Goal: Task Accomplishment & Management: Complete application form

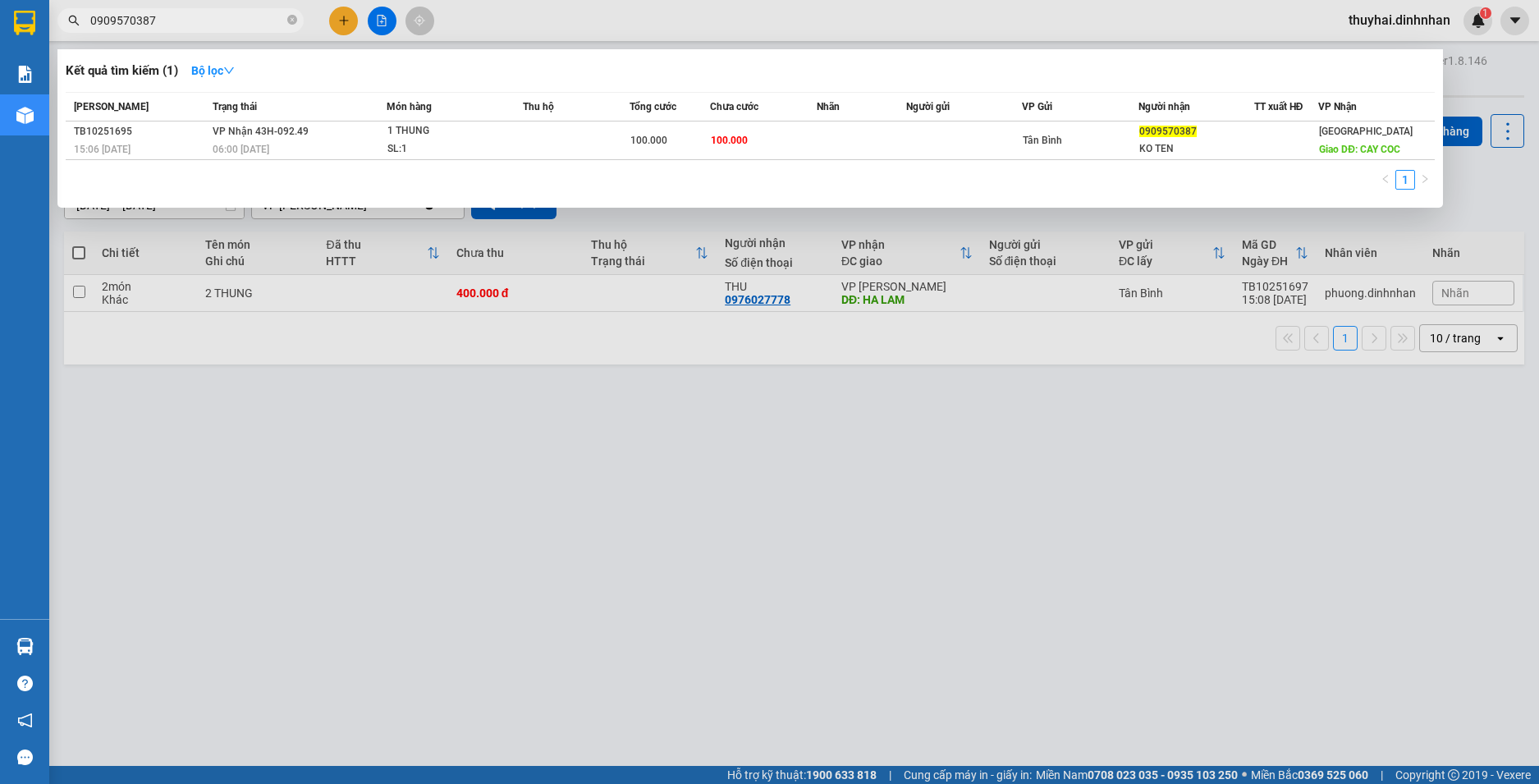
click at [258, 22] on input "0909570387" at bounding box center [187, 20] width 194 height 18
click at [297, 19] on span "0909570387" at bounding box center [180, 20] width 246 height 25
drag, startPoint x: 284, startPoint y: 19, endPoint x: 260, endPoint y: 91, distance: 75.9
click at [278, 27] on span "0909570387" at bounding box center [180, 20] width 246 height 25
click at [294, 20] on icon "close-circle" at bounding box center [292, 19] width 10 height 10
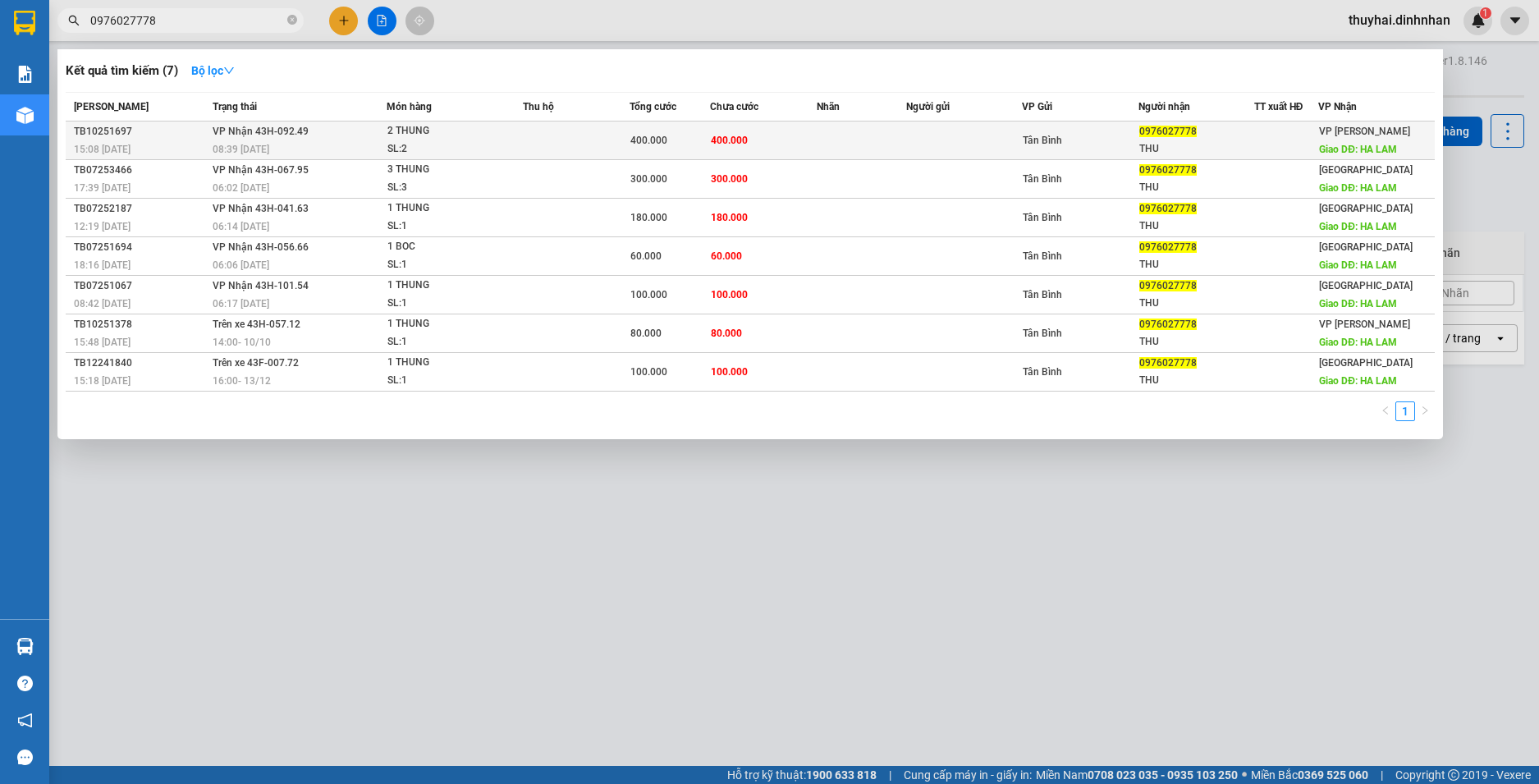
type input "0976027778"
click at [630, 139] on td "400.000" at bounding box center [670, 141] width 80 height 39
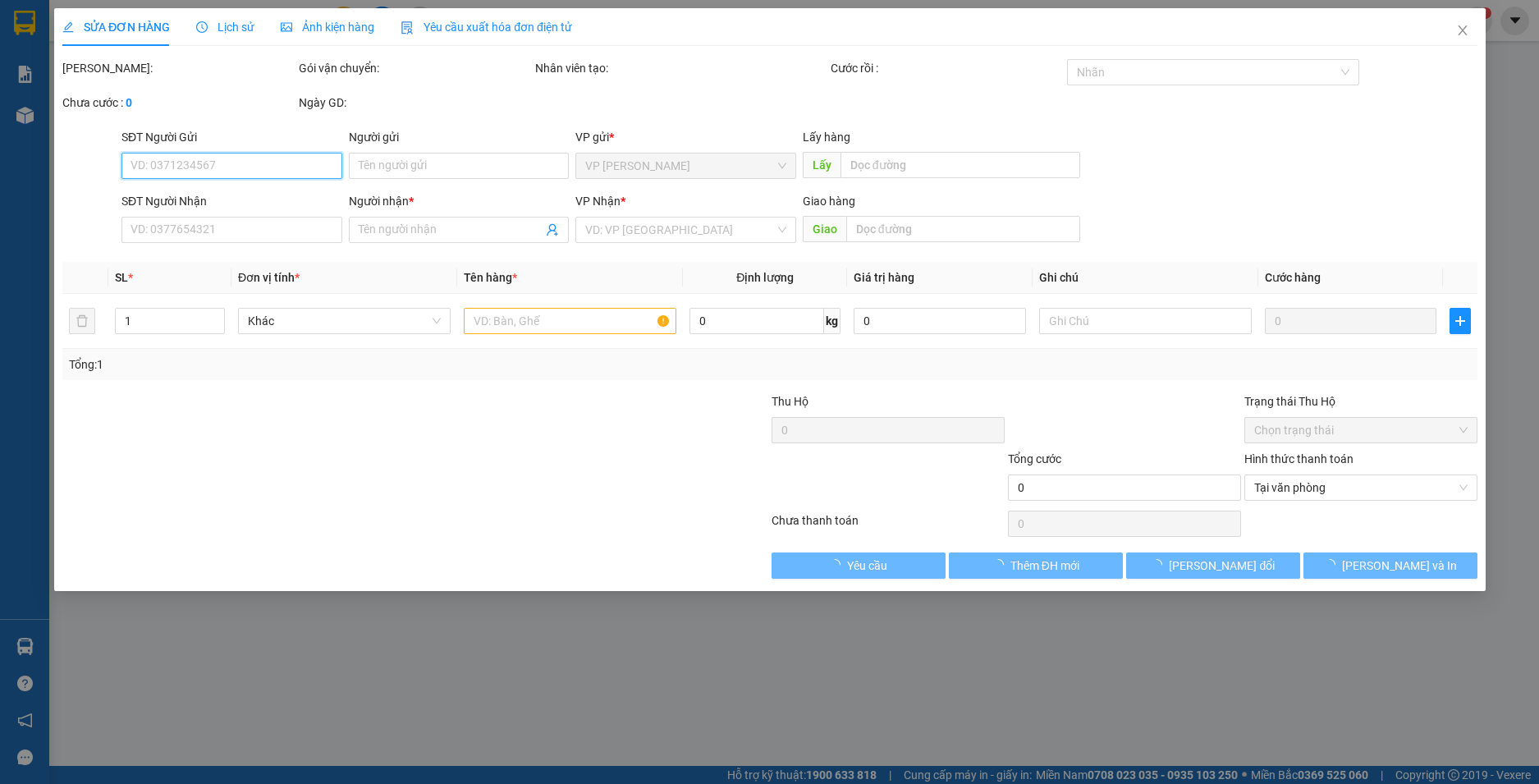
type input "0976027778"
type input "THU"
type input "HA LAM"
type input "400.000"
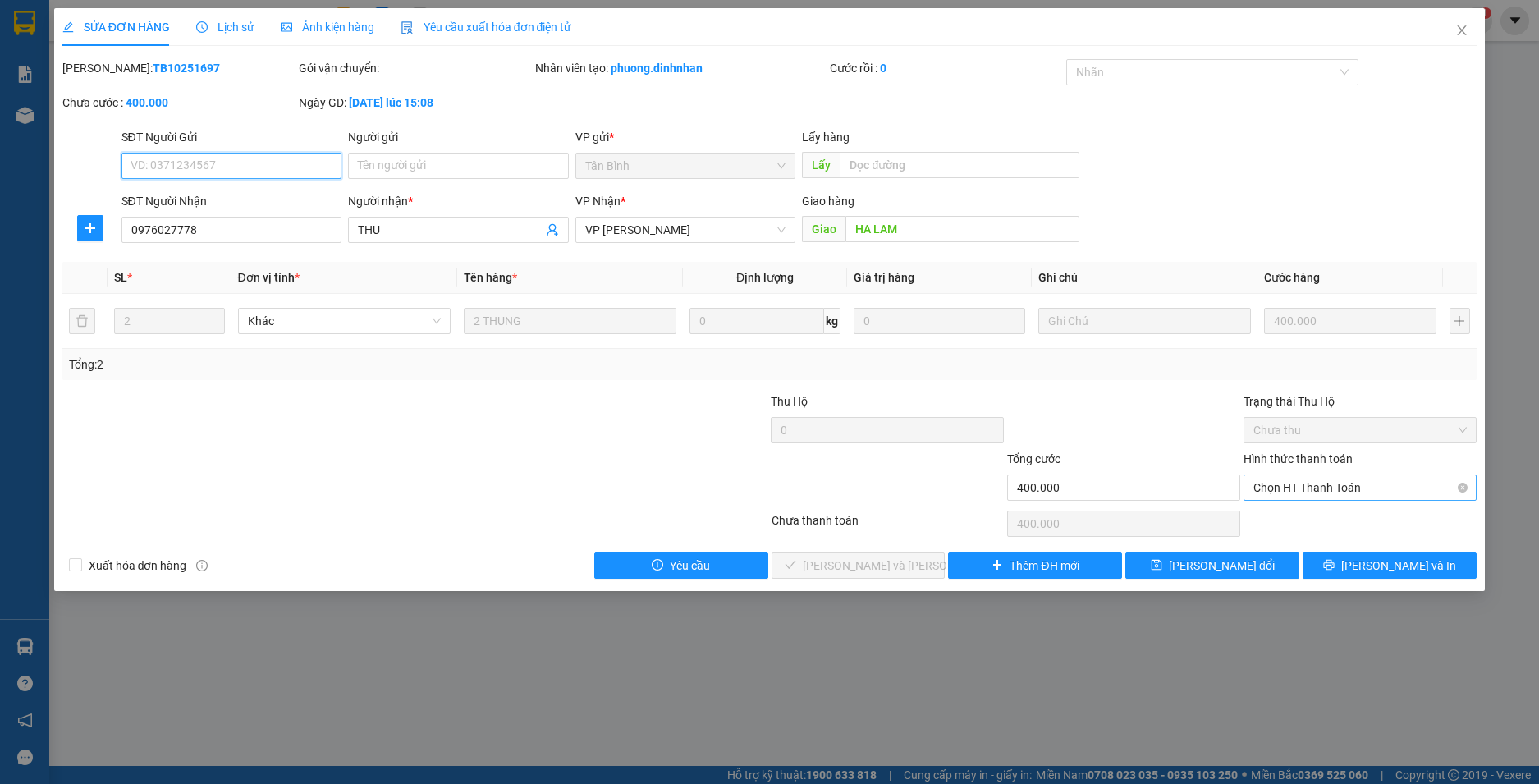
click at [1435, 491] on span "Chọn HT Thanh Toán" at bounding box center [1360, 487] width 213 height 25
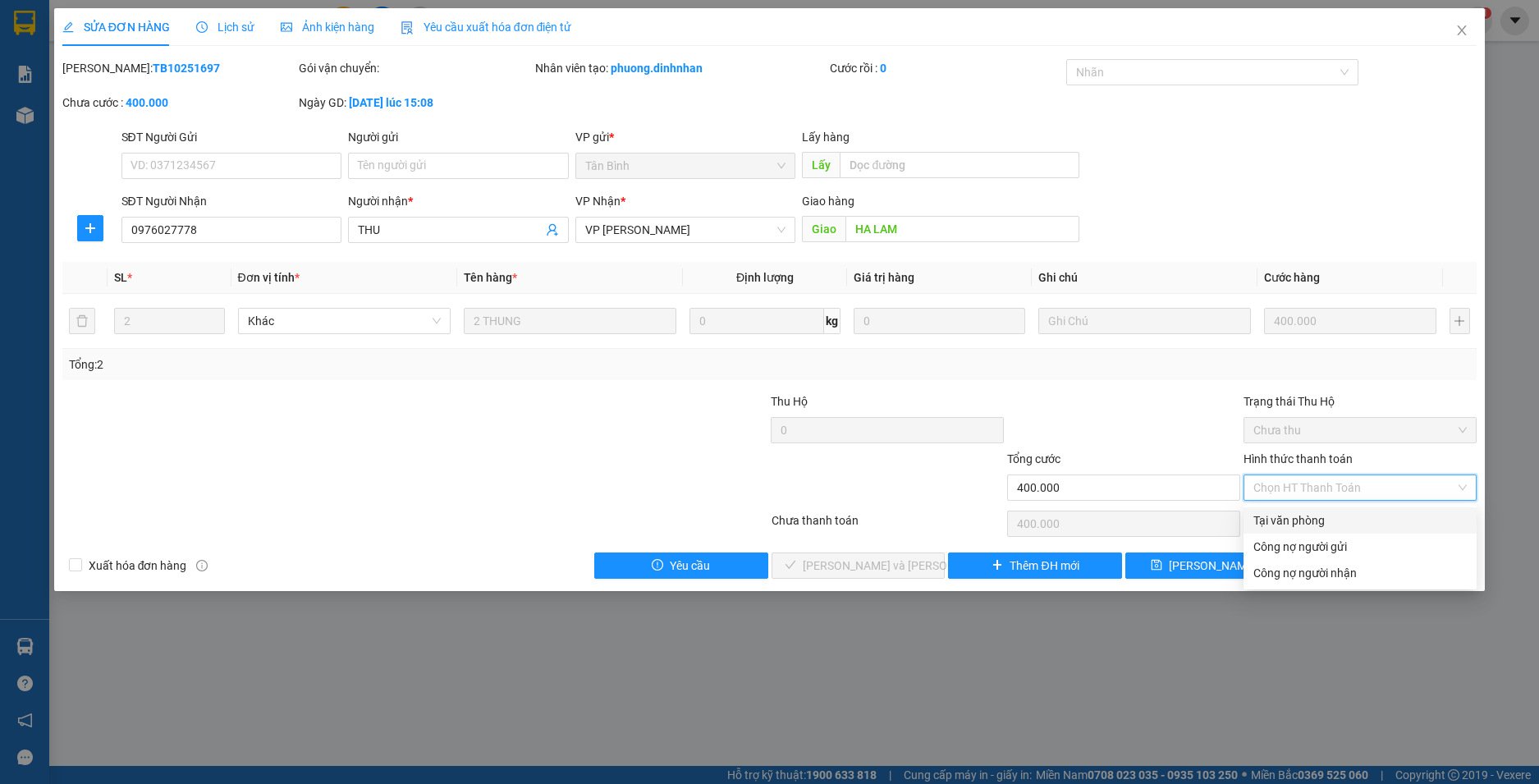
click at [1371, 516] on div "Tại văn phòng" at bounding box center [1360, 520] width 213 height 18
type input "0"
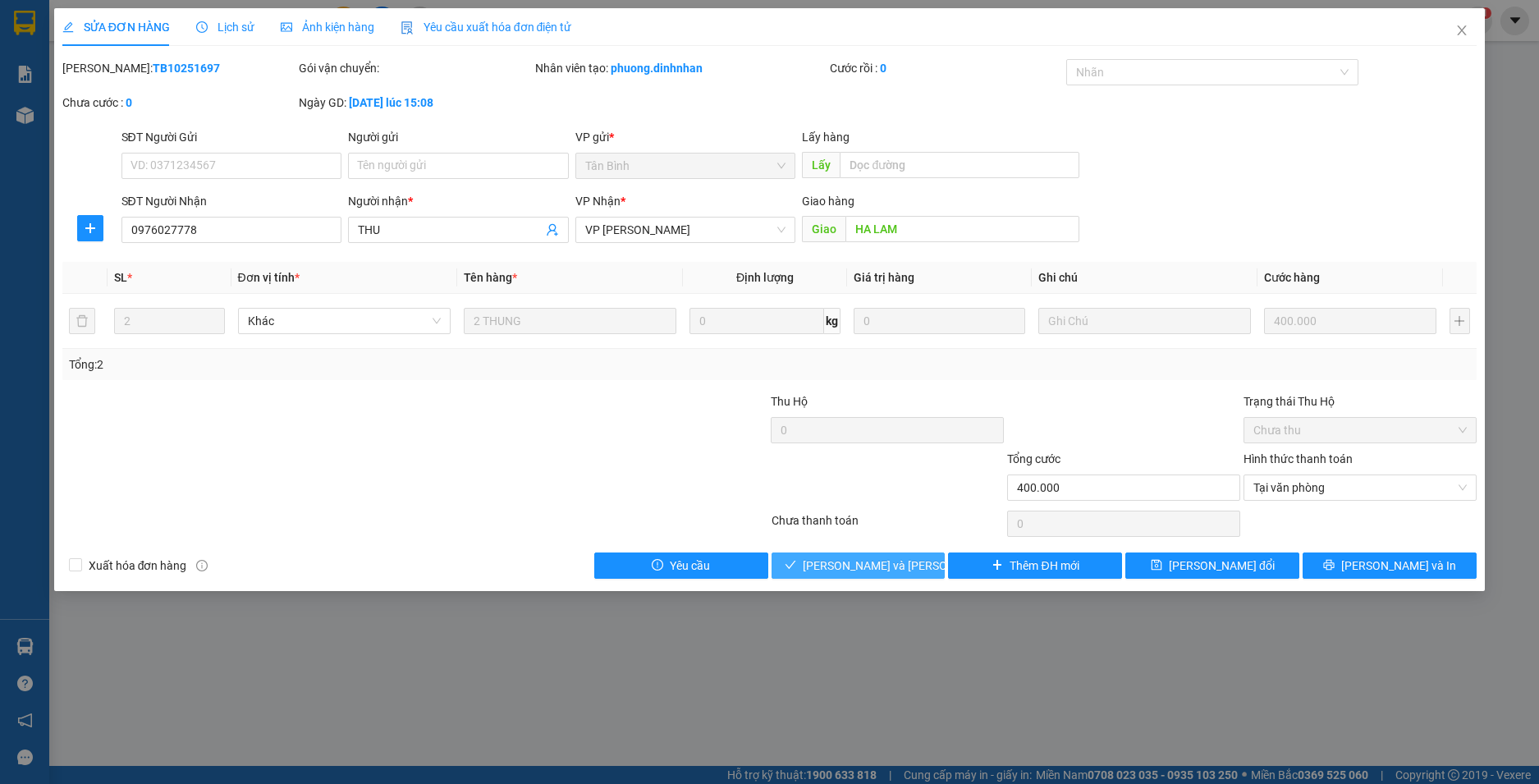
click at [847, 562] on span "[PERSON_NAME] và [PERSON_NAME] hàng" at bounding box center [913, 565] width 221 height 18
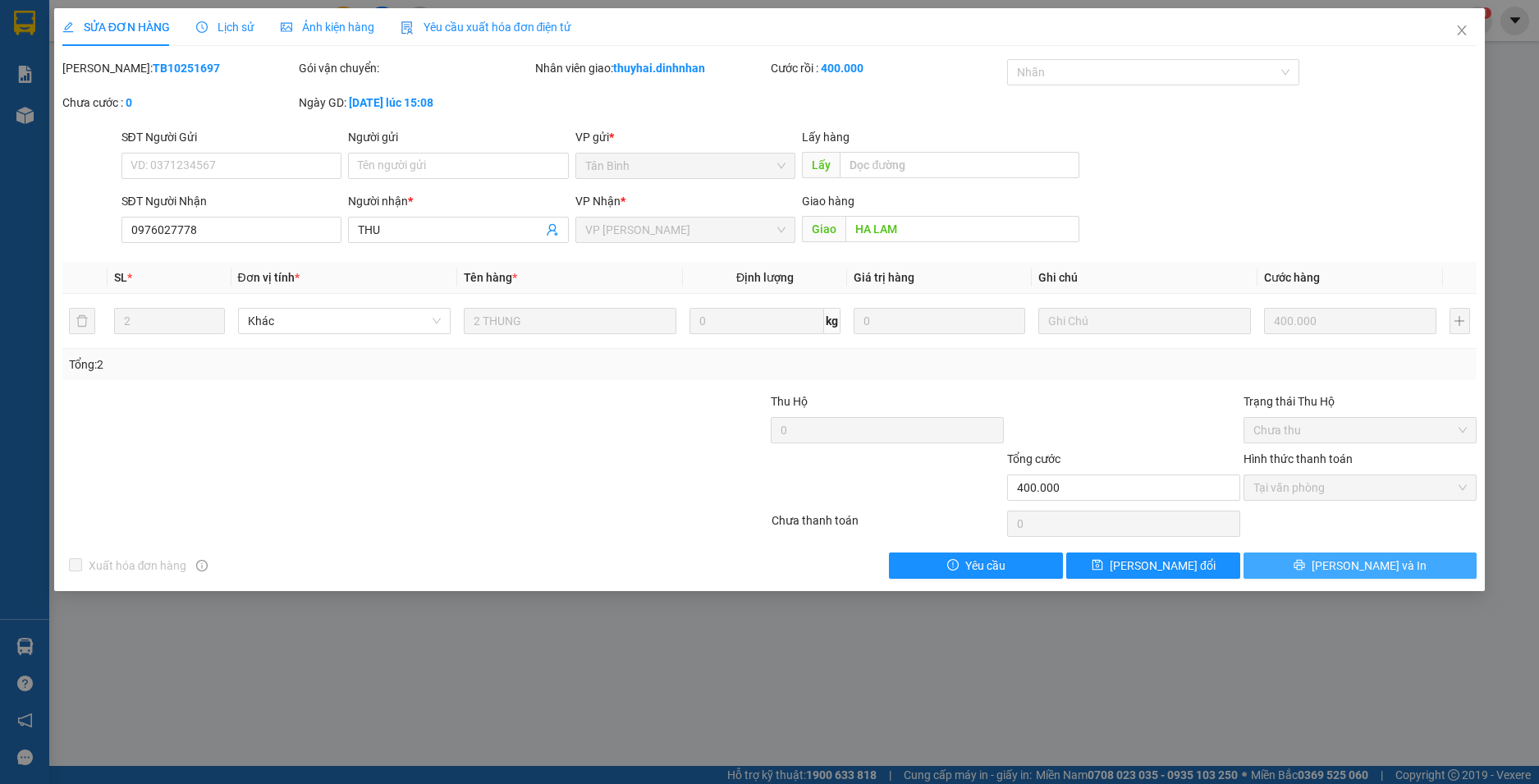
click at [1306, 567] on icon "printer" at bounding box center [1300, 565] width 11 height 11
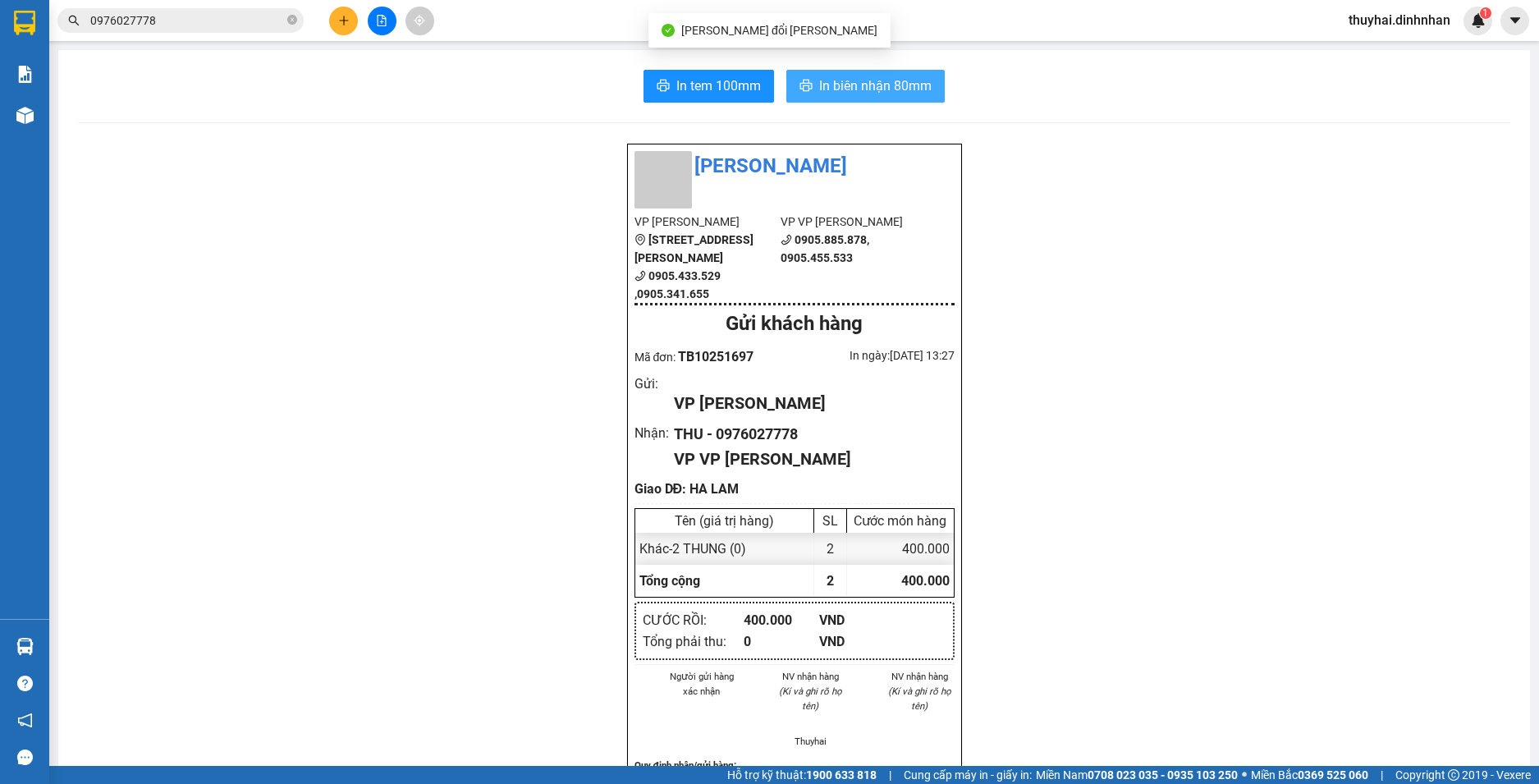
click at [853, 88] on span "In biên nhận 80mm" at bounding box center [876, 86] width 113 height 20
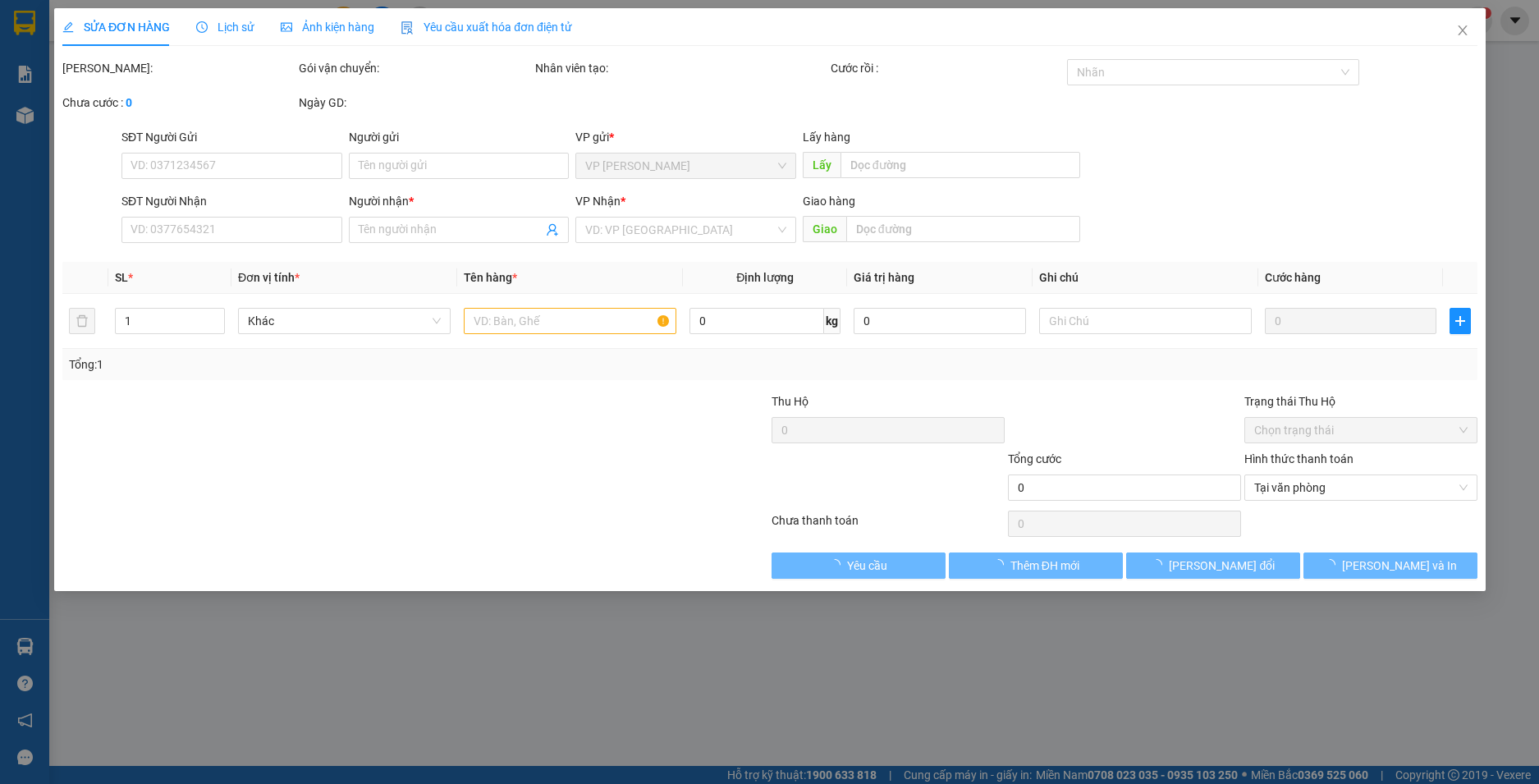
type input "0976027778"
type input "THU"
type input "HA LAM"
type input "400.000"
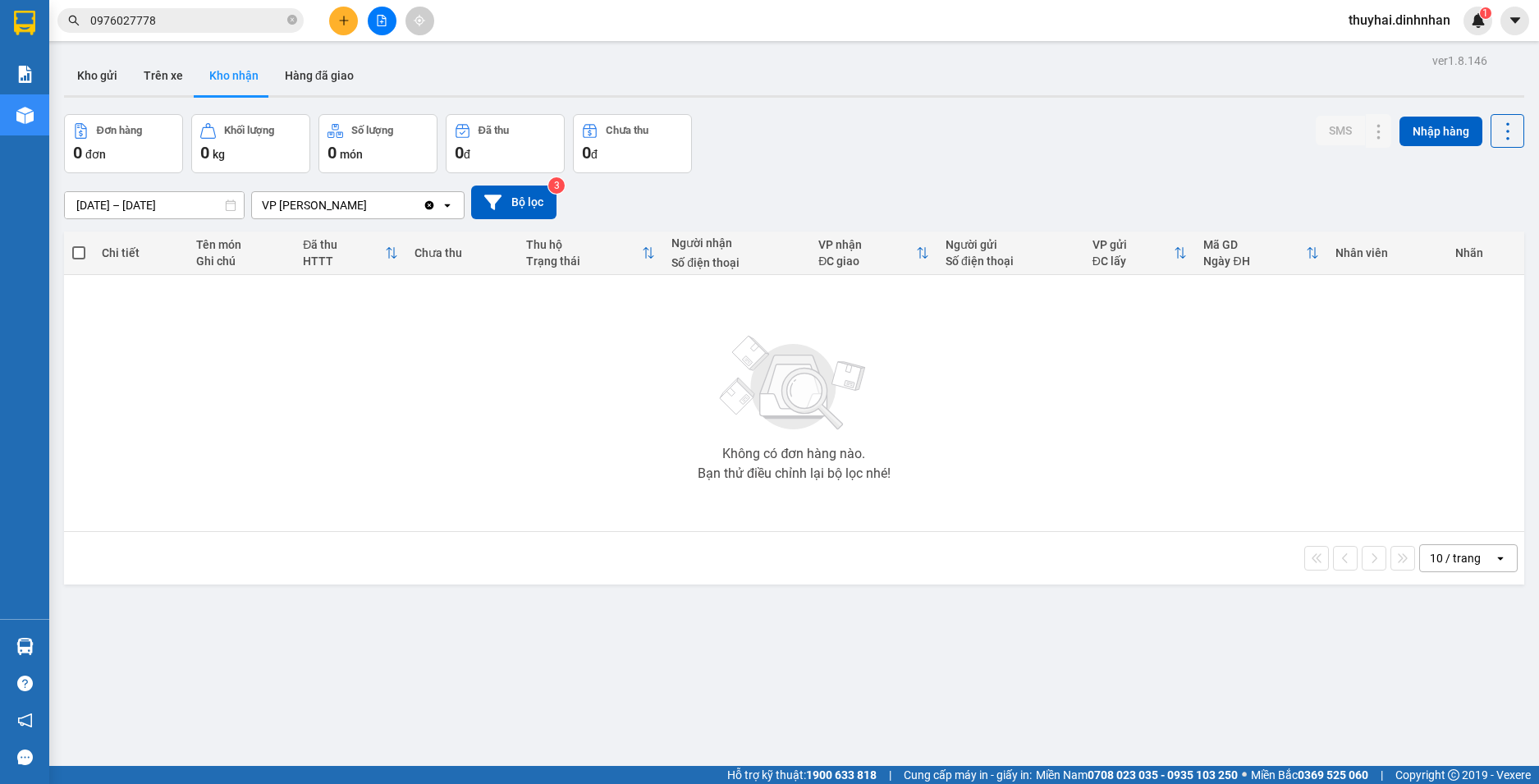
click at [285, 23] on span "0976027778" at bounding box center [180, 20] width 246 height 25
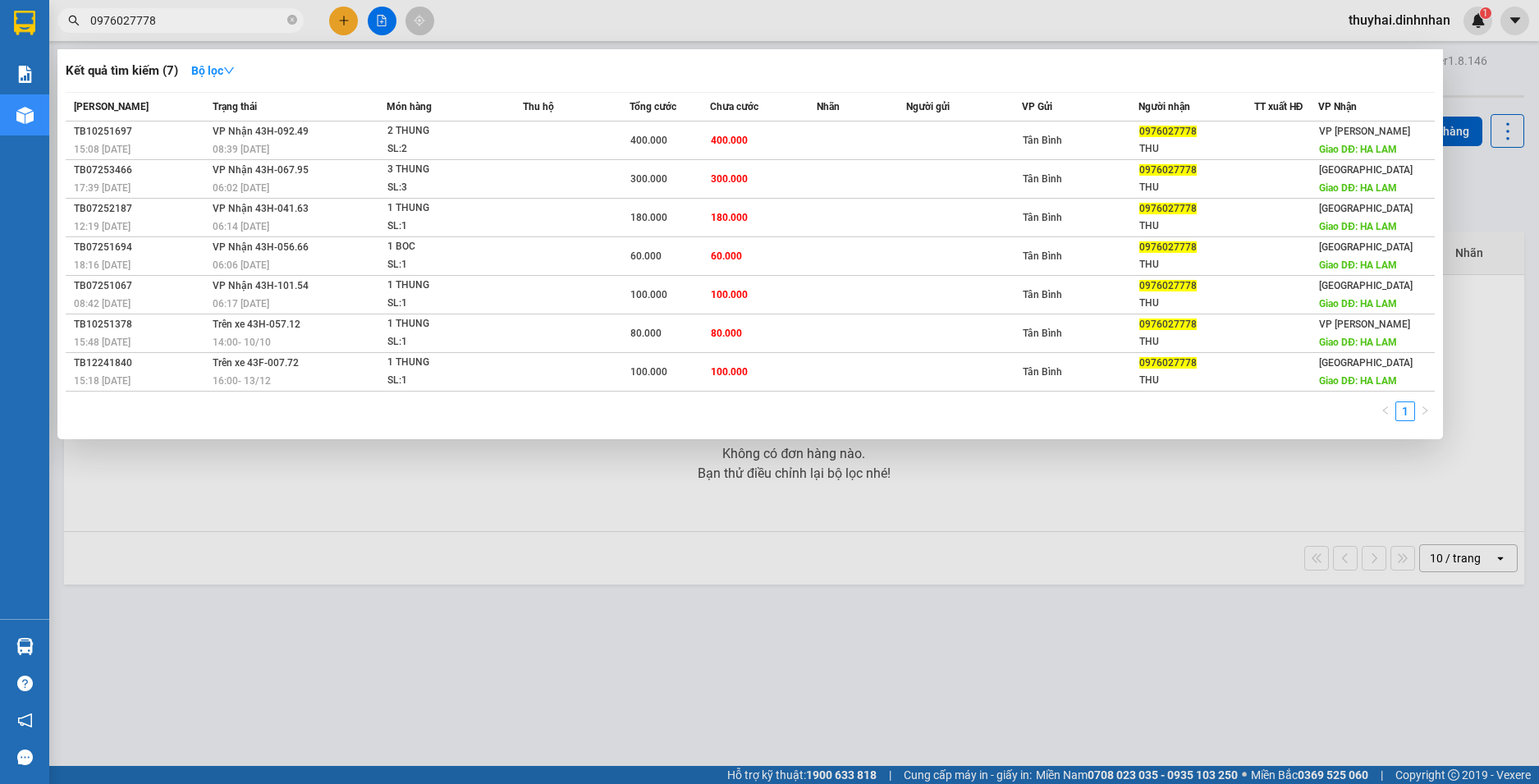
click at [563, 545] on div at bounding box center [770, 392] width 1539 height 784
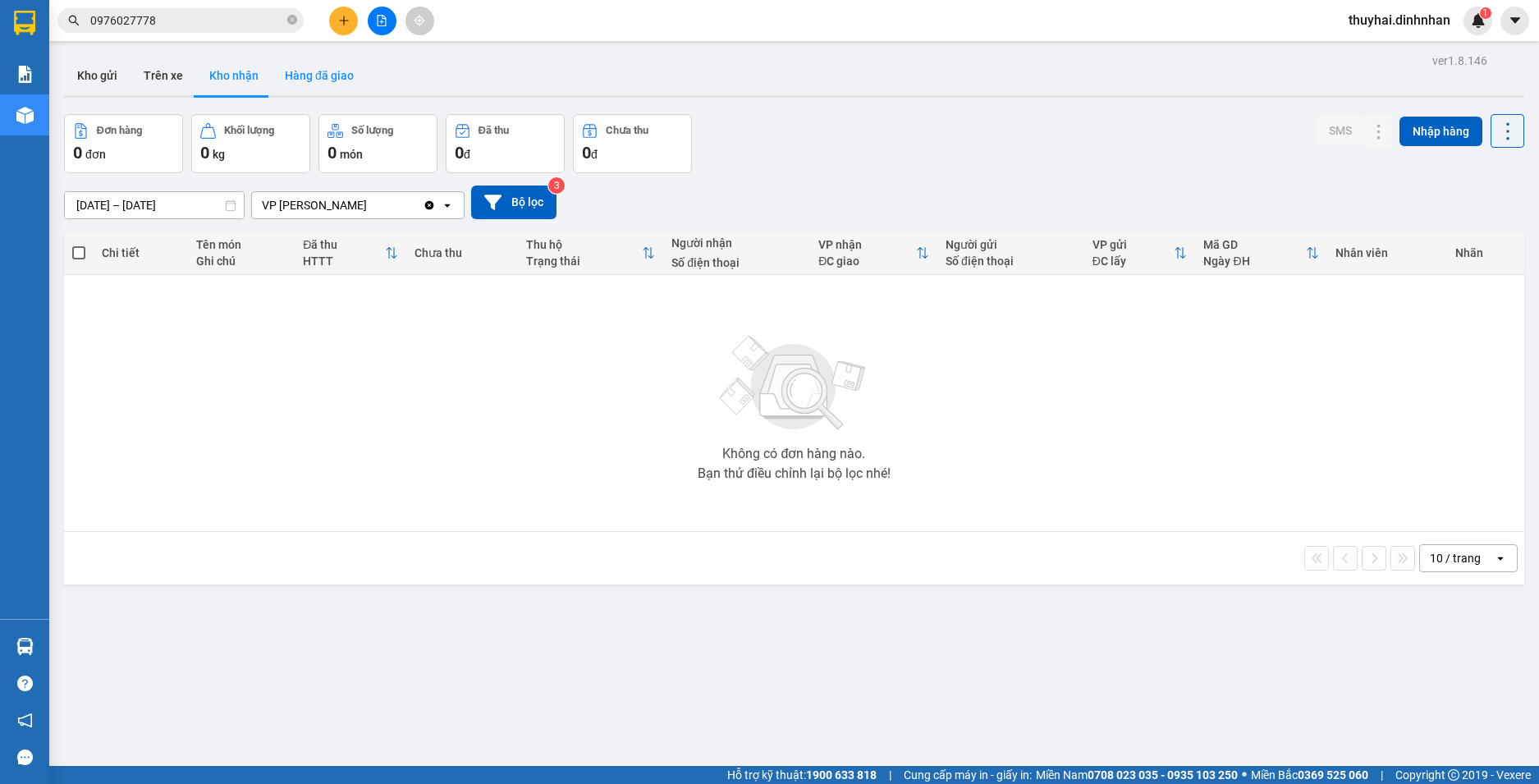
click at [324, 83] on button "Hàng đã giao" at bounding box center [319, 76] width 95 height 40
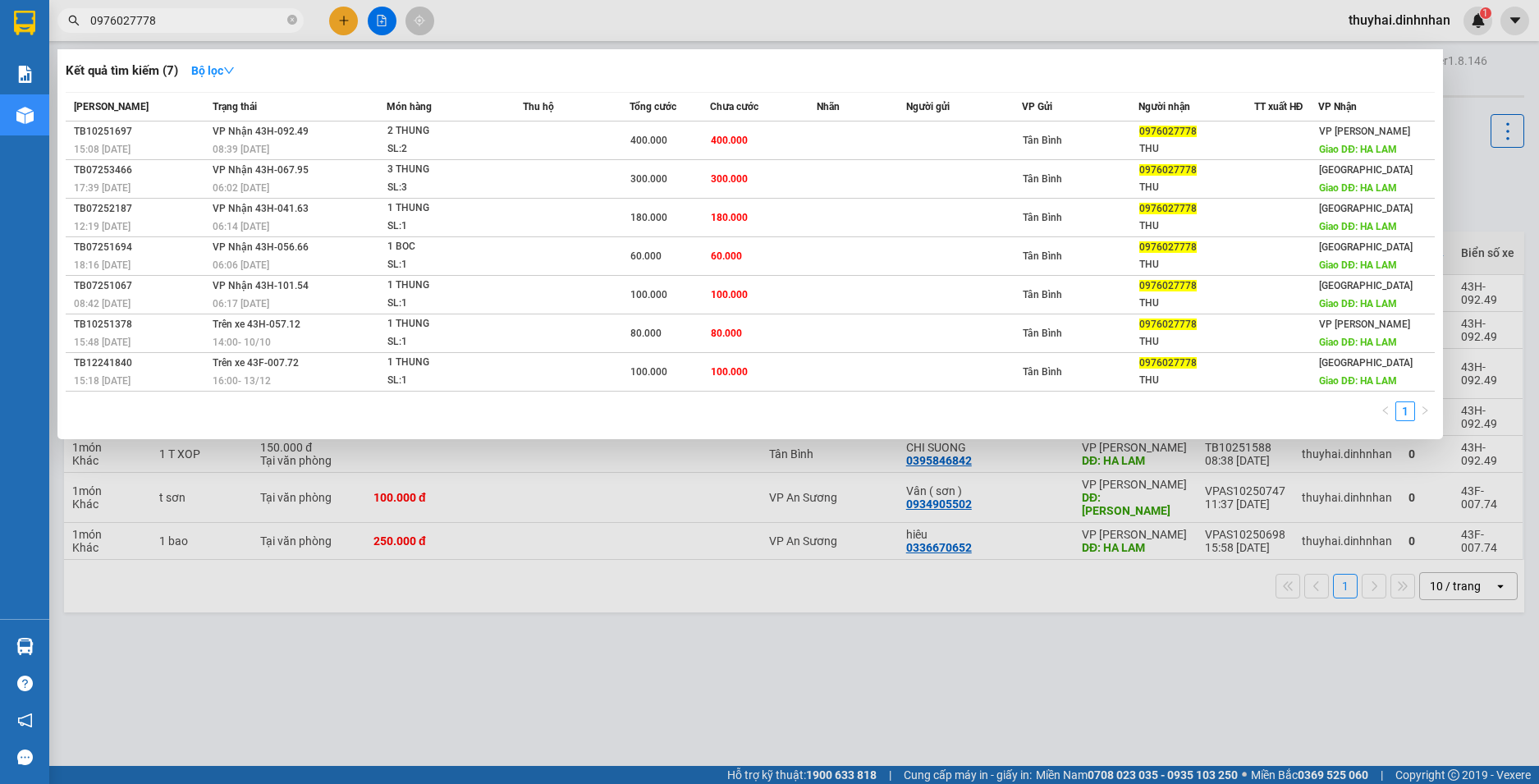
click at [267, 16] on input "0976027778" at bounding box center [187, 20] width 194 height 18
click at [487, 623] on div at bounding box center [770, 392] width 1539 height 784
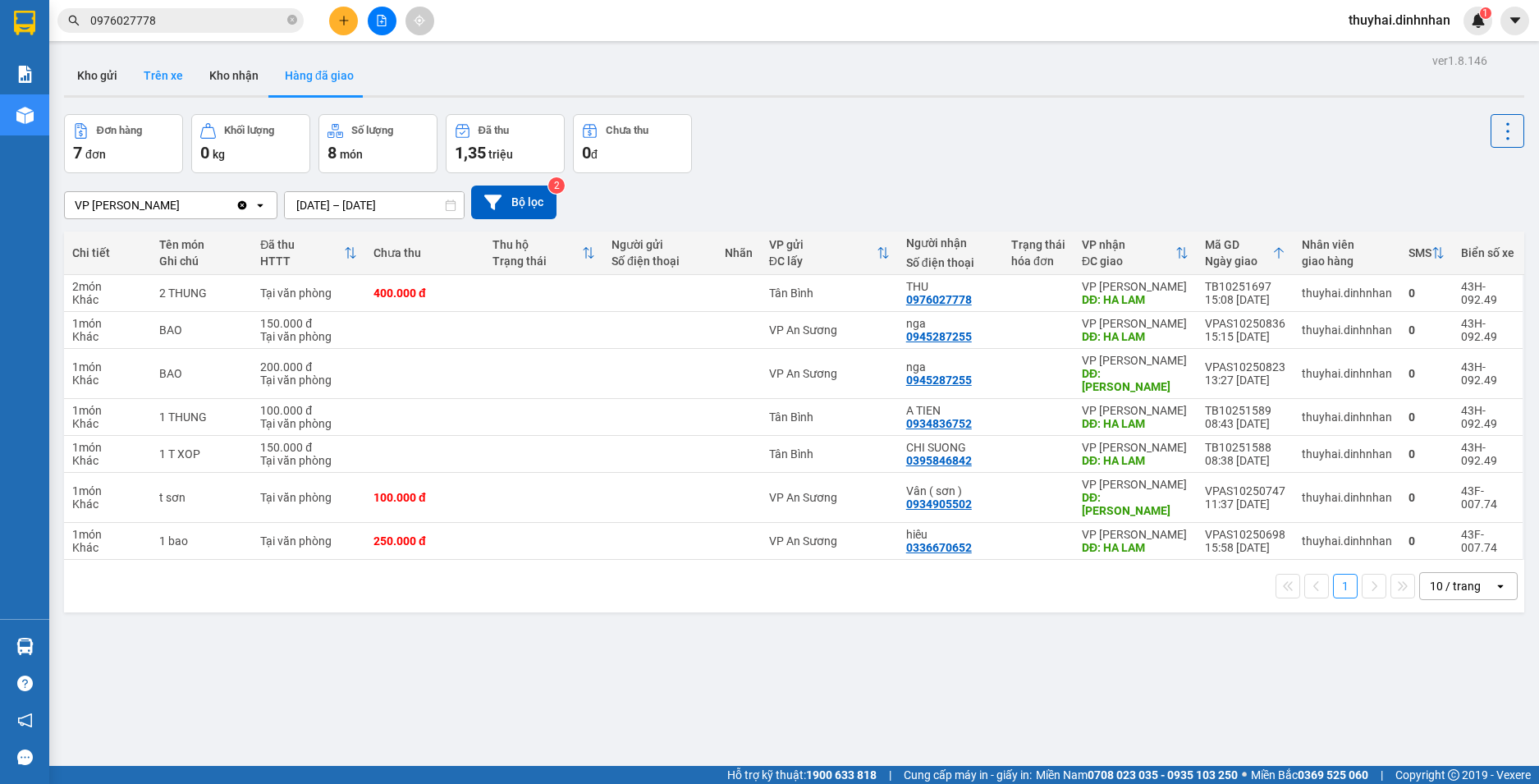
click at [171, 71] on button "Trên xe" at bounding box center [162, 76] width 66 height 40
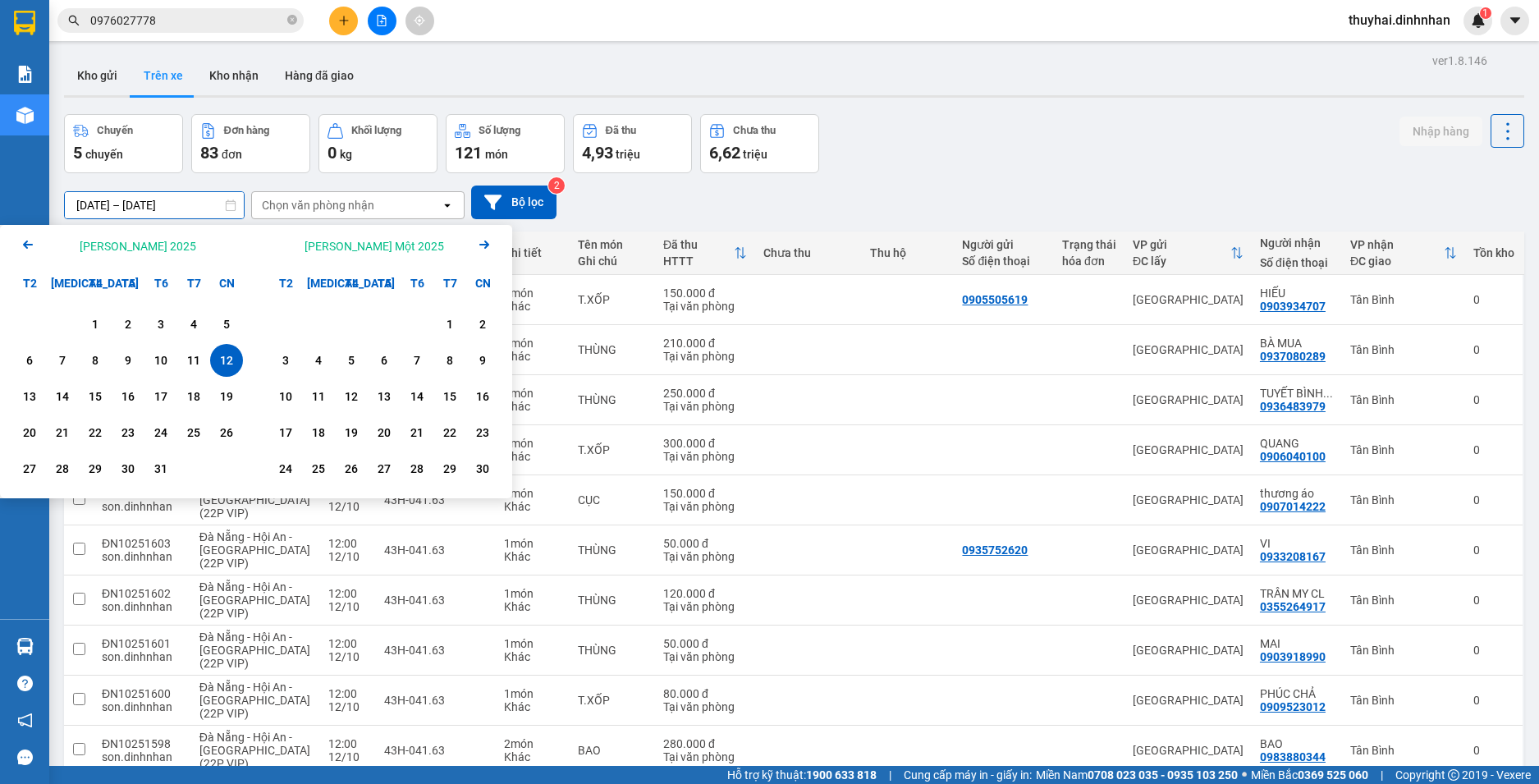
click at [207, 211] on input "[DATE] – [DATE]" at bounding box center [154, 205] width 179 height 26
click at [24, 397] on div "13" at bounding box center [30, 396] width 23 height 19
click at [228, 373] on div "12" at bounding box center [227, 361] width 33 height 33
type input "[DATE] – [DATE]"
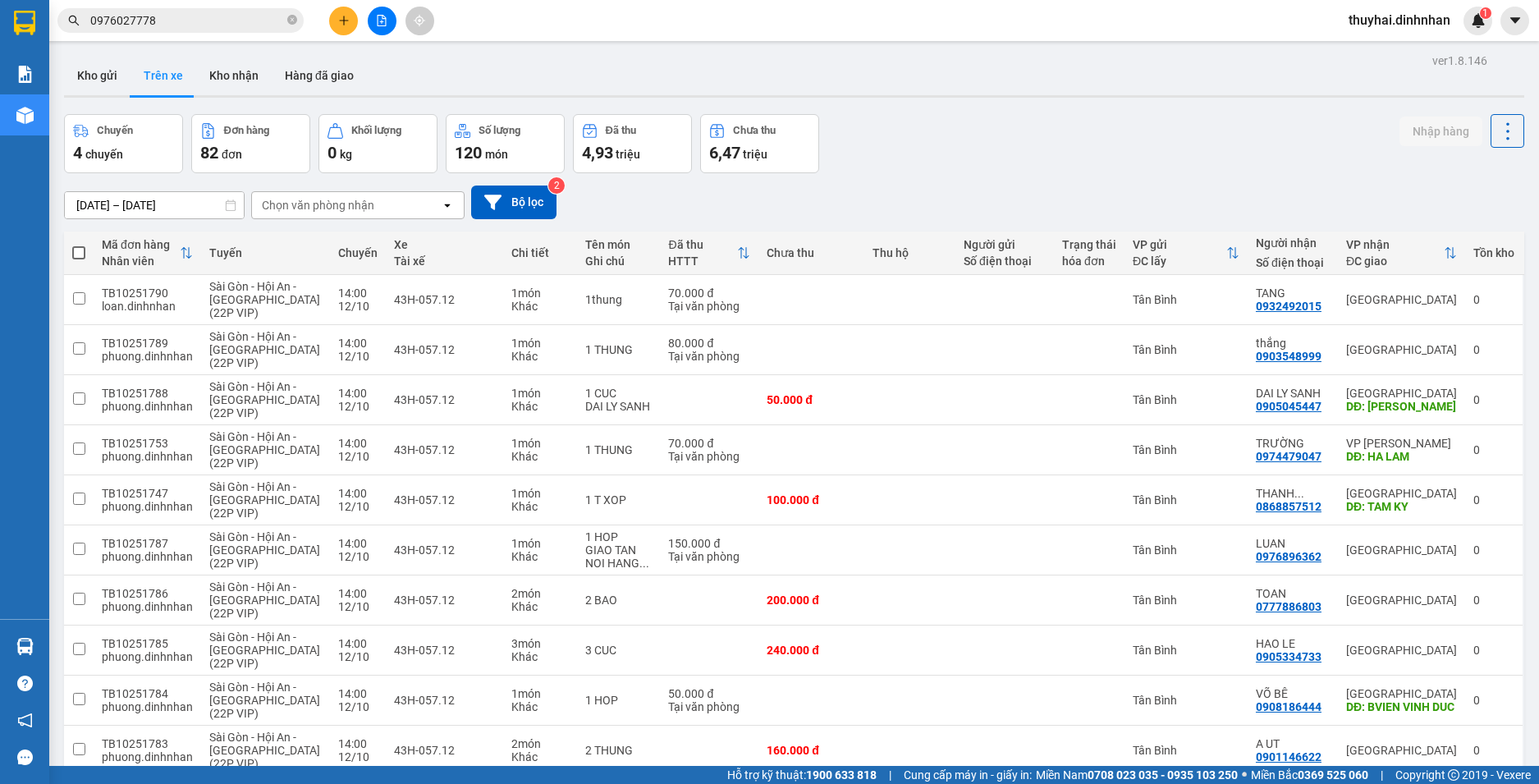
click at [458, 203] on div "open" at bounding box center [452, 205] width 23 height 26
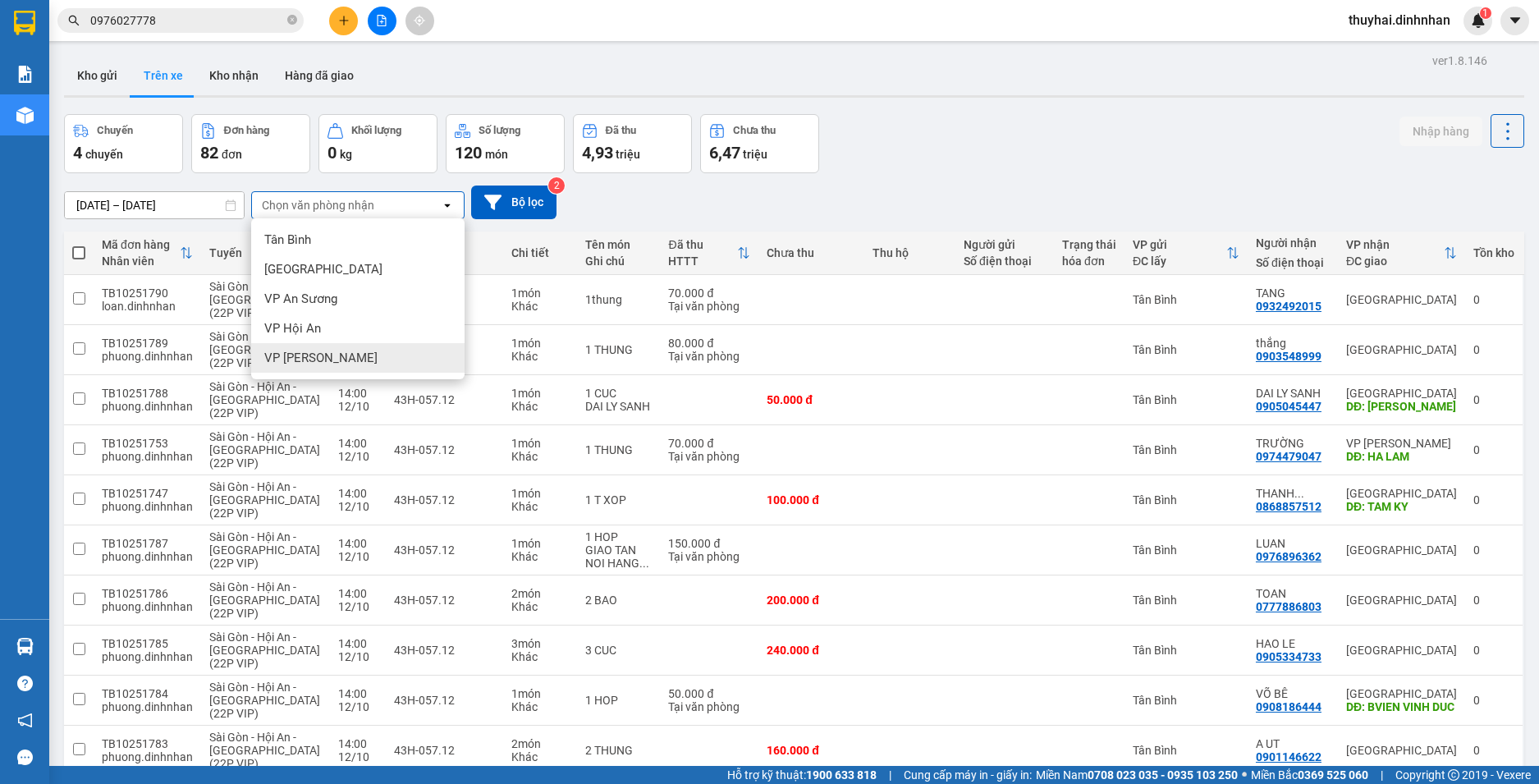
click at [370, 361] on div "VP [PERSON_NAME]" at bounding box center [357, 358] width 213 height 30
